Goal: Check status: Check status

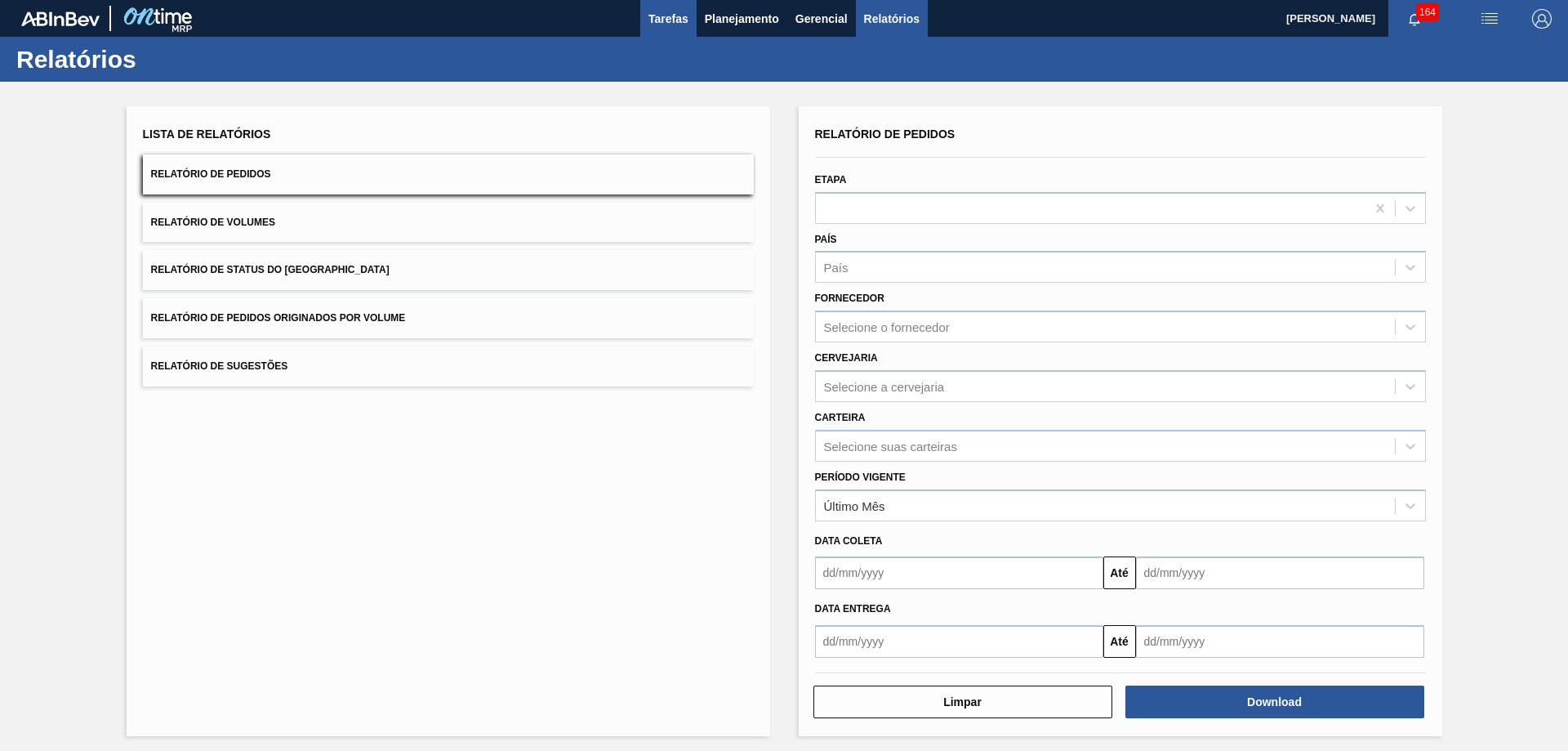
click at [661, 24] on span "Tarefas" at bounding box center [669, 19] width 40 height 20
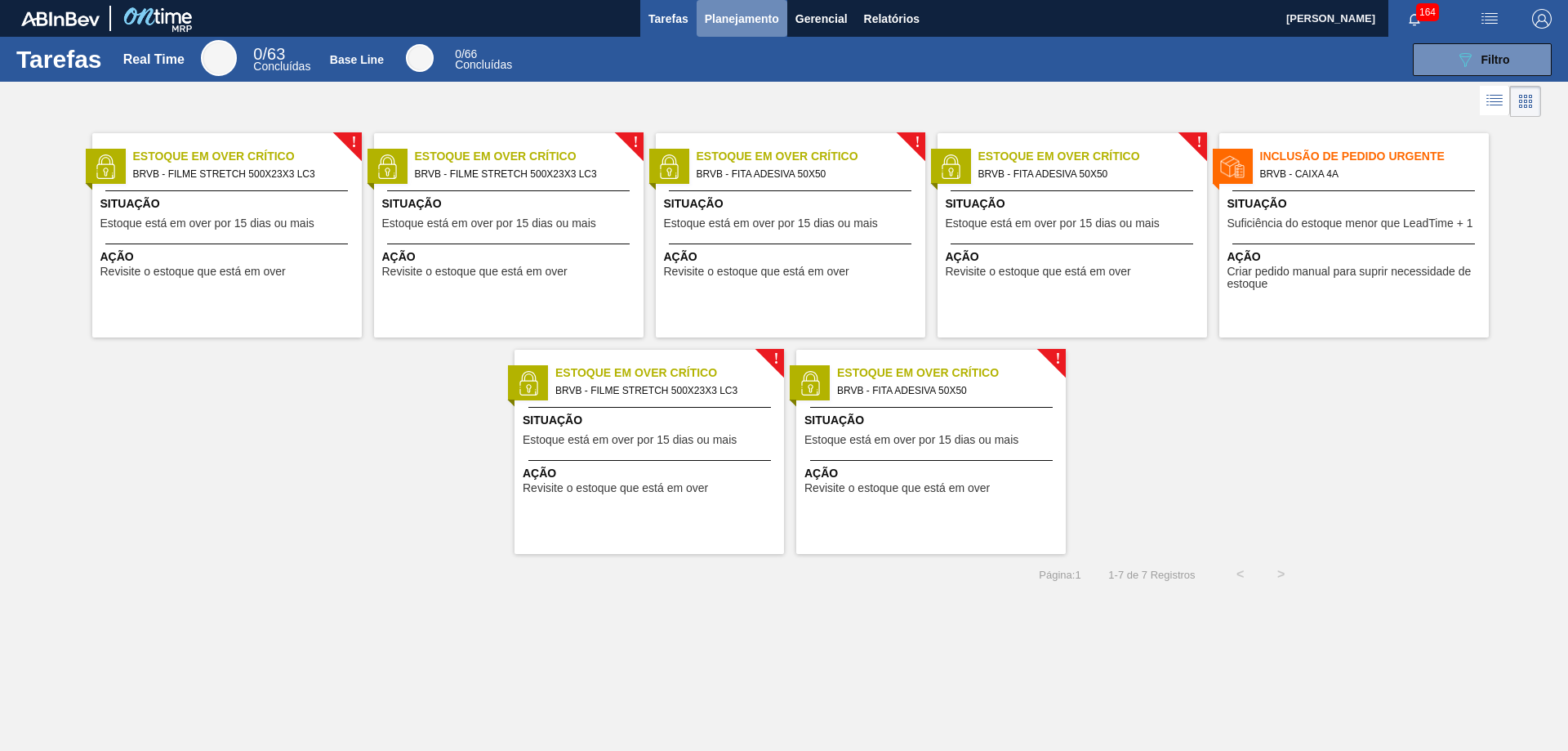
click at [727, 22] on span "Planejamento" at bounding box center [742, 19] width 74 height 20
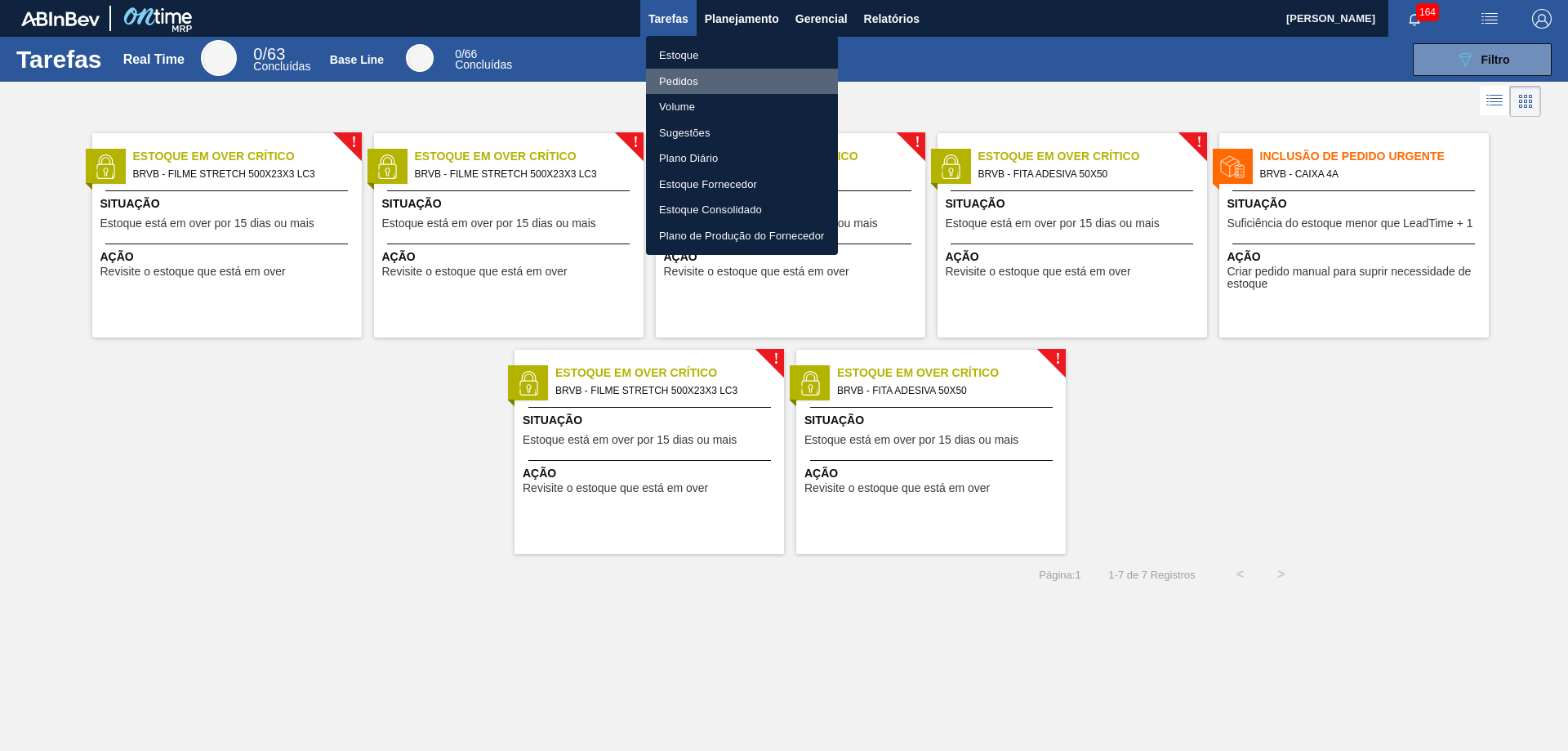
click at [686, 83] on li "Pedidos" at bounding box center [742, 81] width 192 height 26
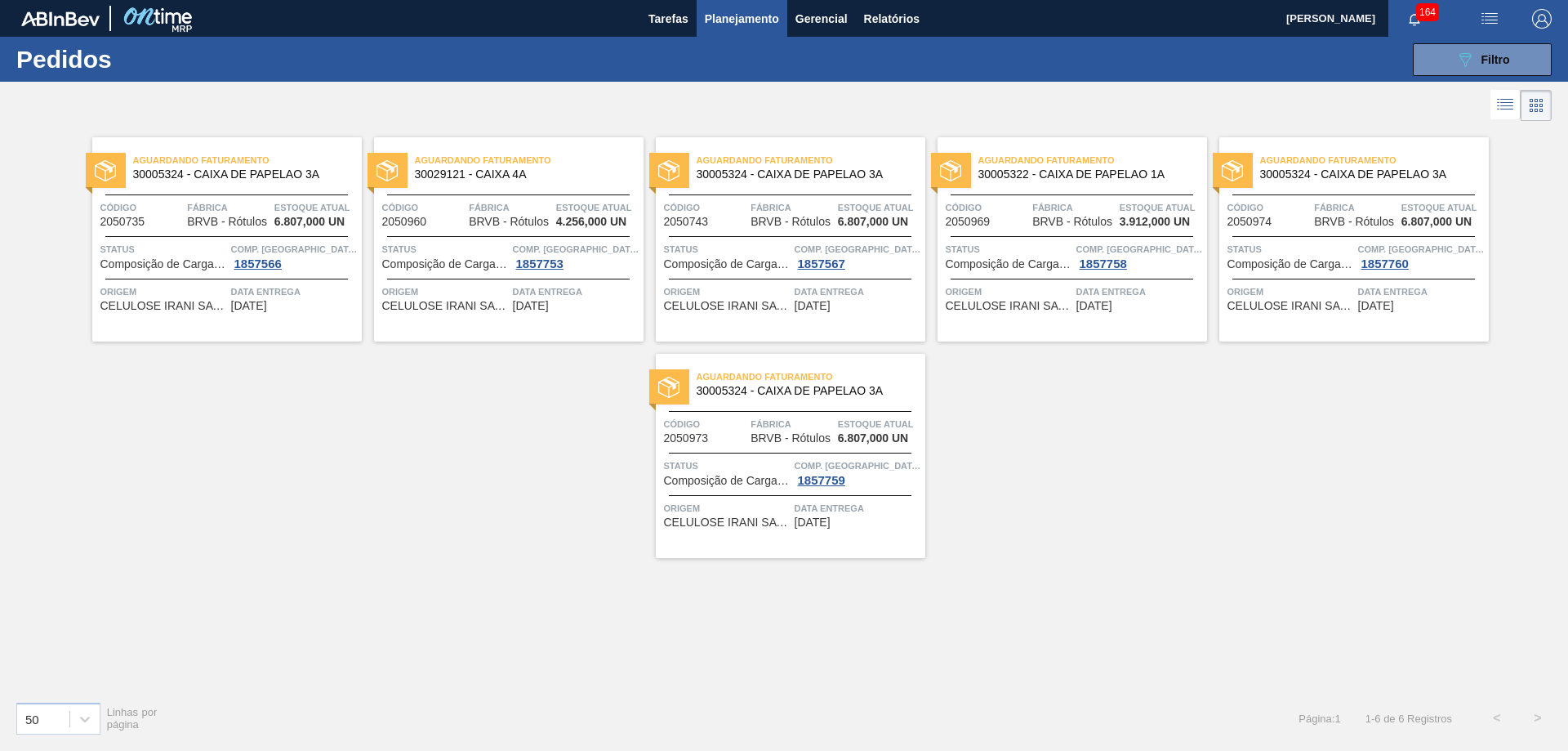
click at [454, 478] on div "Aguardando Faturamento 30005324 - CAIXA DE PAPELAO 3A Código 2050735 Fábrica BR…" at bounding box center [784, 406] width 1568 height 563
click at [1195, 586] on div "Aguardando Faturamento 30005324 - CAIXA DE PAPELAO 3A Código 2050735 Fábrica BR…" at bounding box center [784, 406] width 1568 height 563
click at [1090, 642] on div "Aguardando Faturamento 30005324 - CAIXA DE PAPELAO 3A Código 2050735 Fábrica BR…" at bounding box center [784, 406] width 1568 height 563
click at [1134, 607] on div "Aguardando Faturamento 30005324 - CAIXA DE PAPELAO 3A Código 2050735 Fábrica BR…" at bounding box center [784, 406] width 1568 height 563
click at [669, 18] on span "Tarefas" at bounding box center [669, 19] width 40 height 20
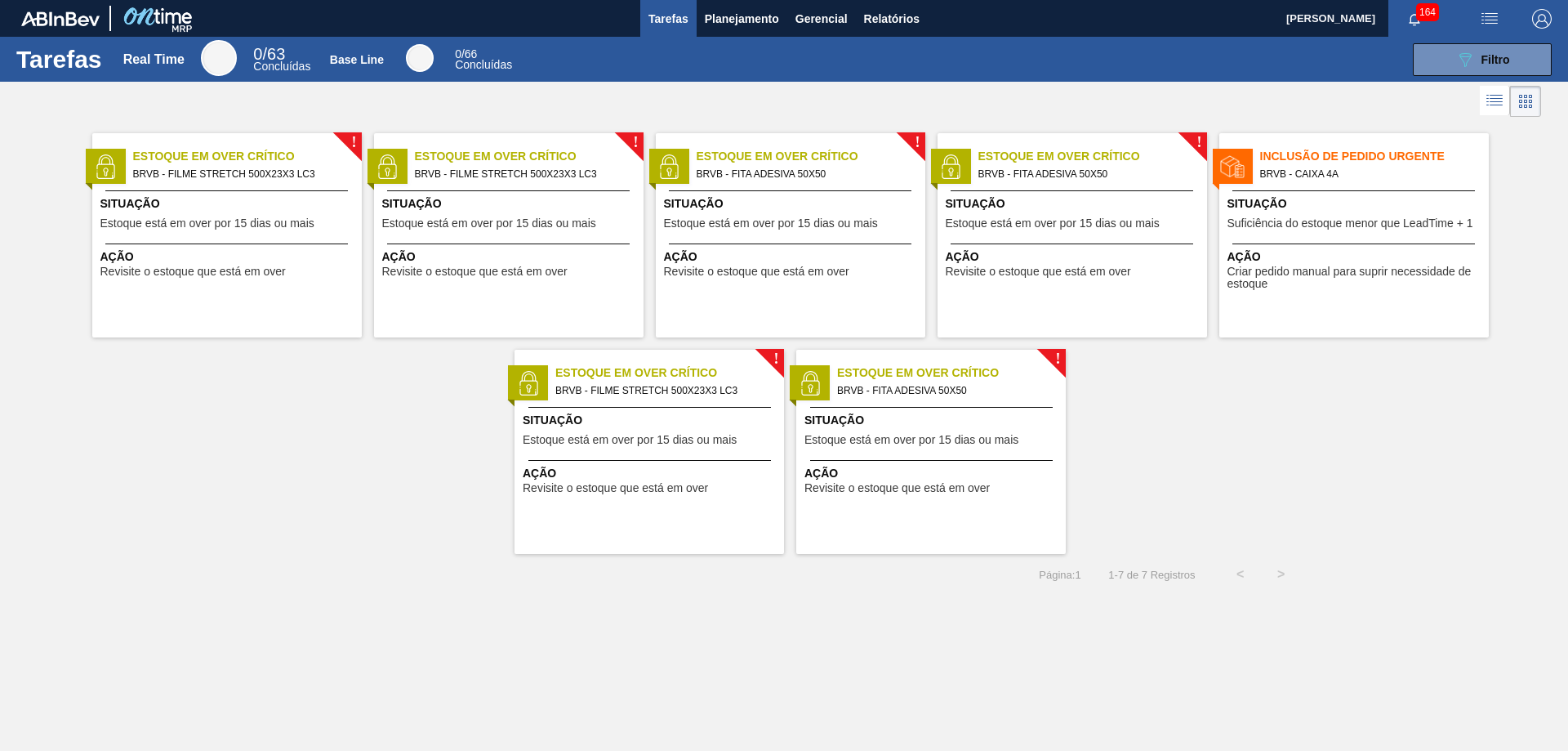
click at [181, 245] on div "Ação Revisite o estoque que está em over" at bounding box center [227, 260] width 269 height 34
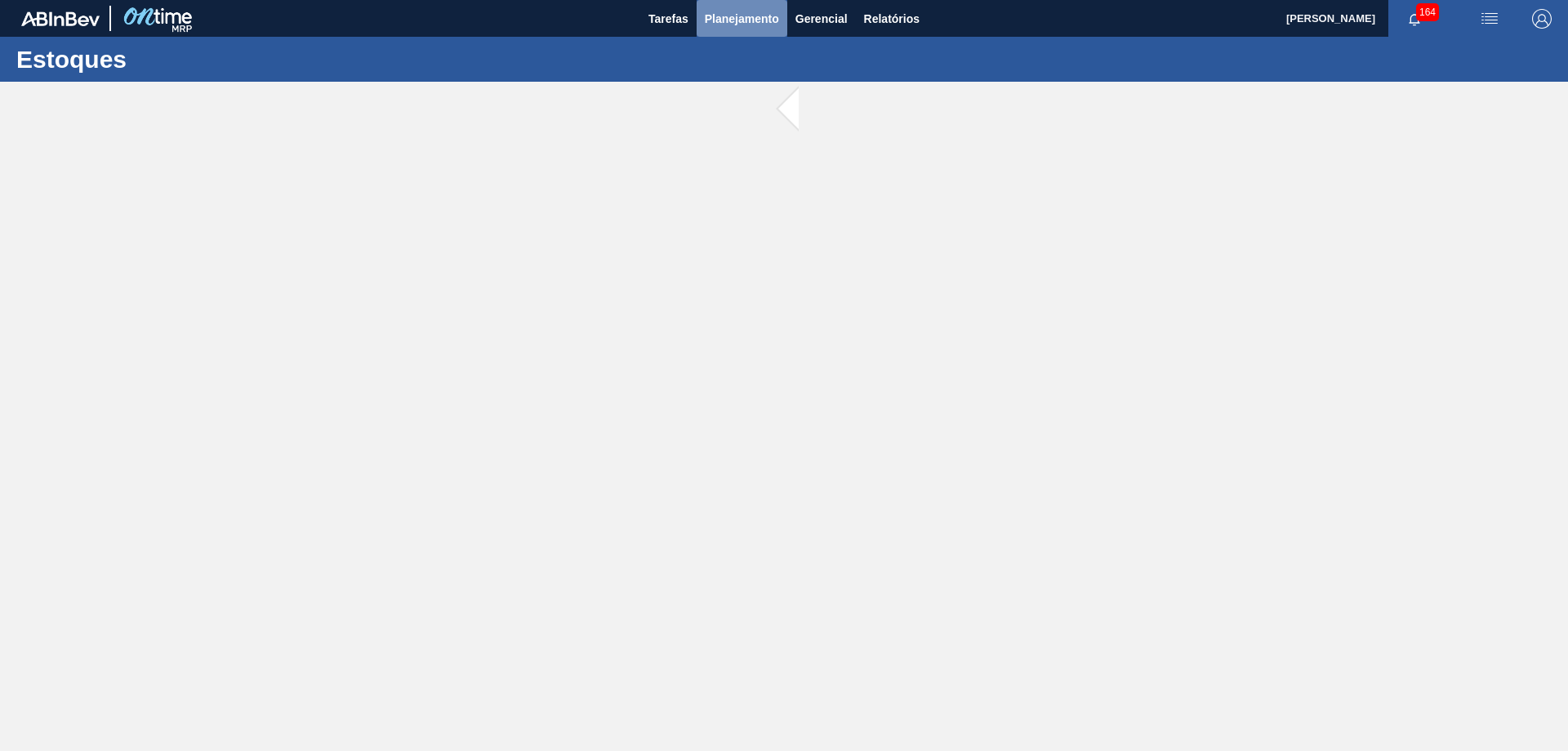
click at [754, 24] on span "Planejamento" at bounding box center [742, 19] width 74 height 20
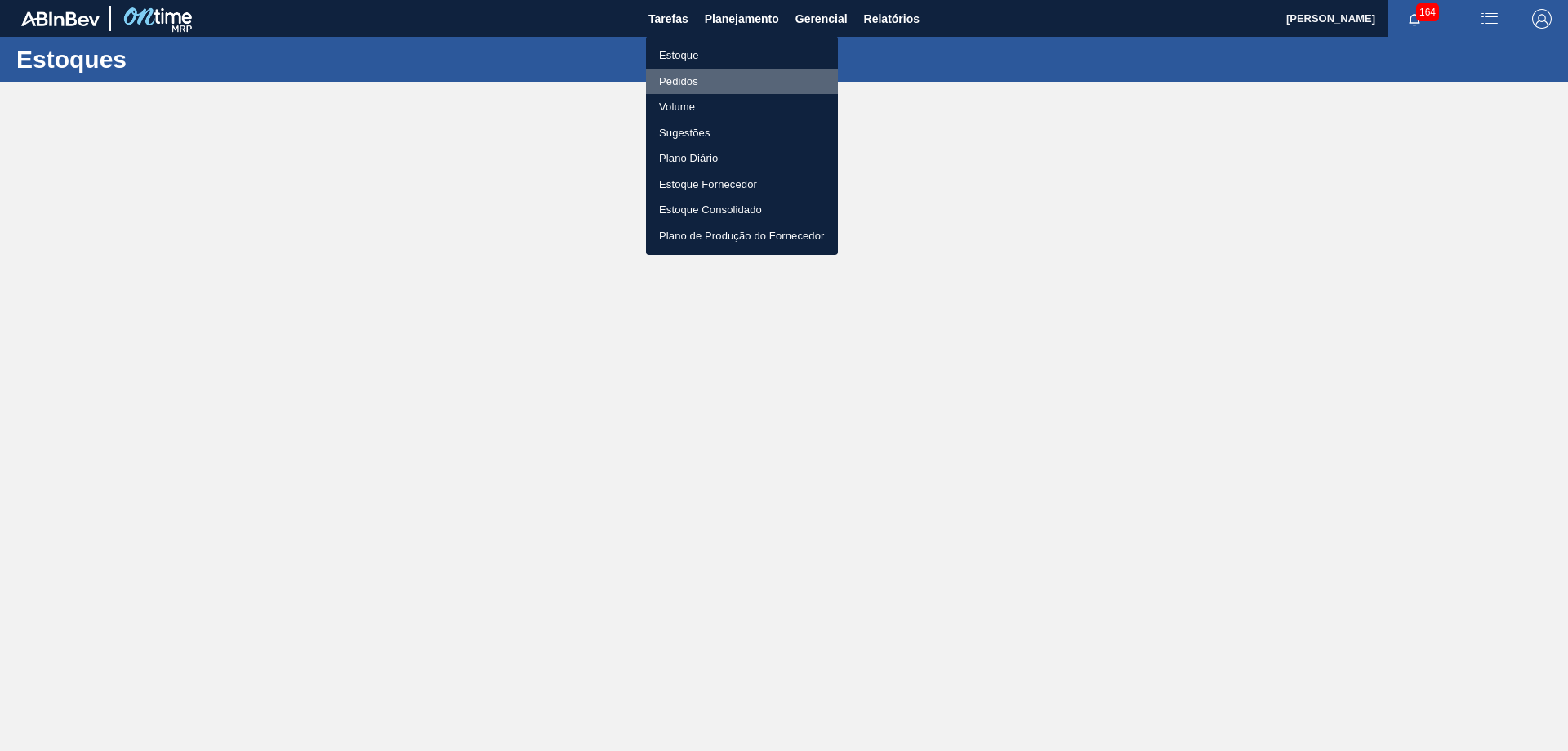
click at [694, 80] on li "Pedidos" at bounding box center [742, 81] width 192 height 26
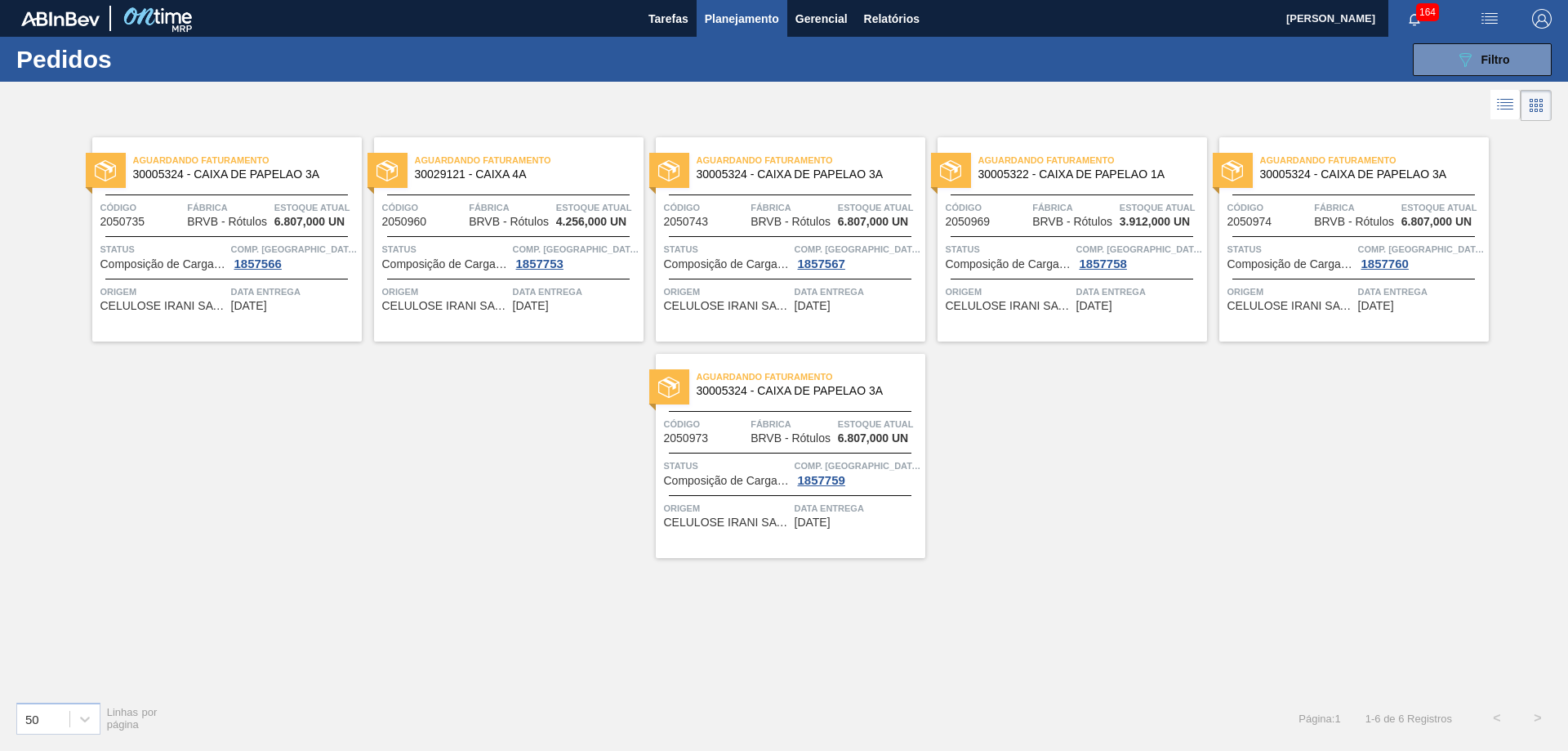
click at [59, 18] on img at bounding box center [61, 19] width 78 height 14
